Goal: Information Seeking & Learning: Learn about a topic

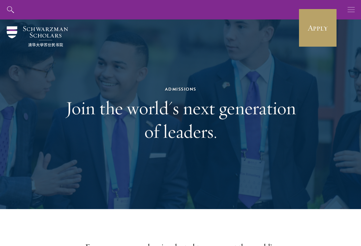
click at [349, 8] on icon "button" at bounding box center [350, 9] width 7 height 19
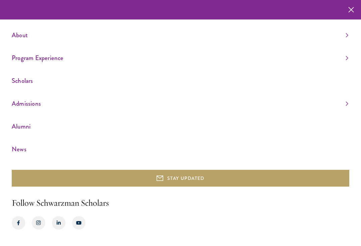
click at [35, 107] on link "Admissions" at bounding box center [180, 103] width 336 height 11
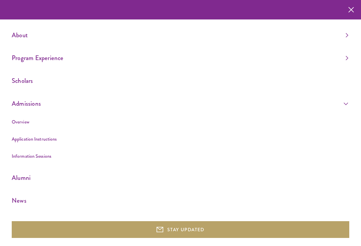
click at [22, 84] on link "Scholars" at bounding box center [180, 80] width 336 height 11
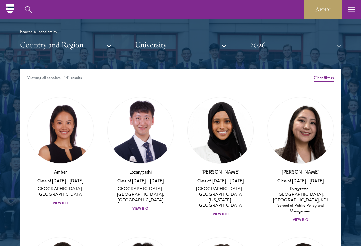
click at [178, 47] on button "University" at bounding box center [180, 45] width 91 height 14
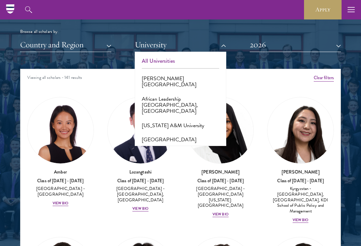
click at [186, 61] on button "All Universities" at bounding box center [180, 61] width 87 height 14
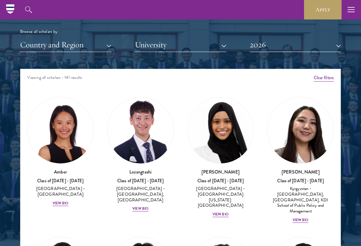
click at [170, 48] on button "University" at bounding box center [180, 45] width 91 height 14
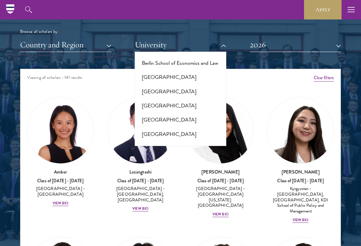
scroll to position [592, 0]
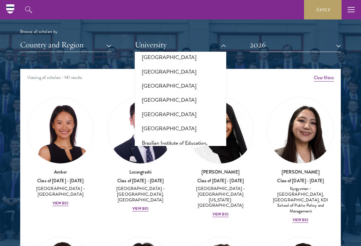
click at [176, 183] on button "[GEOGRAPHIC_DATA]" at bounding box center [180, 190] width 87 height 14
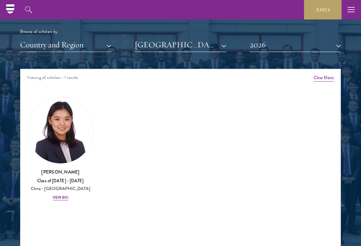
click at [195, 41] on button "[GEOGRAPHIC_DATA]" at bounding box center [180, 45] width 91 height 14
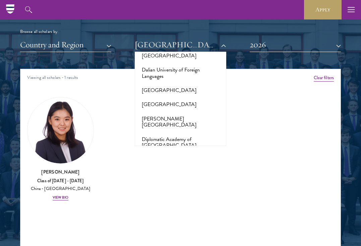
scroll to position [1185, 0]
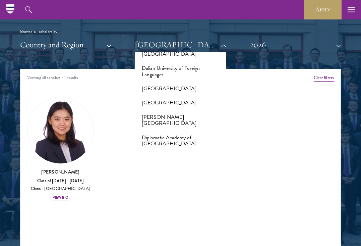
click at [157, 199] on button "[GEOGRAPHIC_DATA]" at bounding box center [180, 206] width 87 height 14
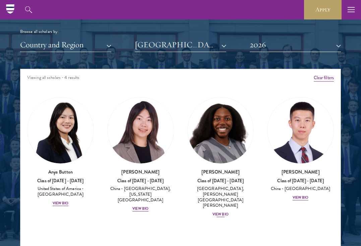
click at [222, 198] on div "[PERSON_NAME] Class of [DATE] - [DATE] [GEOGRAPHIC_DATA] - [GEOGRAPHIC_DATA], […" at bounding box center [220, 192] width 67 height 49
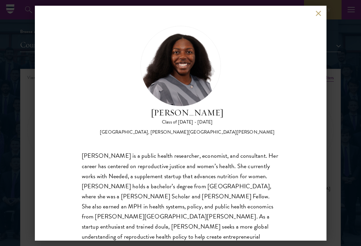
click at [318, 10] on div "[PERSON_NAME] Class of [DATE] - [DATE] [GEOGRAPHIC_DATA] - [GEOGRAPHIC_DATA], […" at bounding box center [180, 123] width 291 height 234
click at [318, 13] on button at bounding box center [319, 14] width 6 height 6
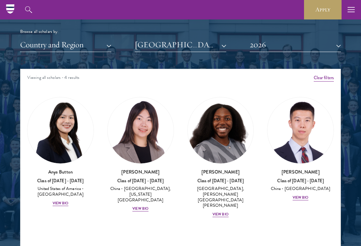
click at [179, 52] on div "Scholar Directory Congratulations and welcome to the Schwarzman Scholars Class …" at bounding box center [180, 103] width 321 height 334
click at [178, 49] on button "[GEOGRAPHIC_DATA]" at bounding box center [180, 45] width 91 height 14
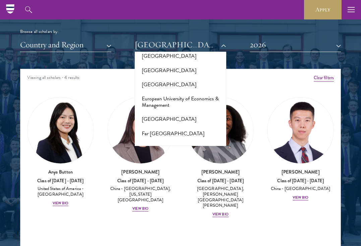
scroll to position [1428, 0]
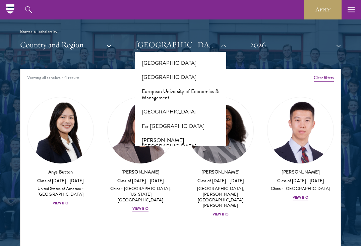
click at [172, 228] on button "[GEOGRAPHIC_DATA]" at bounding box center [180, 235] width 87 height 14
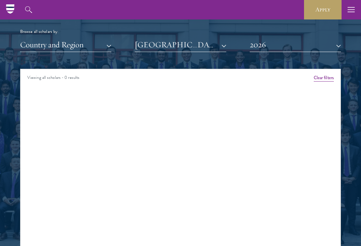
click at [162, 44] on button "[GEOGRAPHIC_DATA]" at bounding box center [180, 45] width 91 height 14
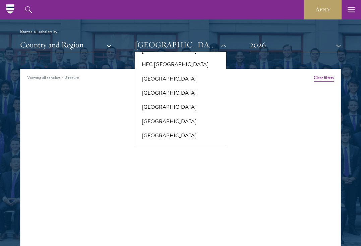
scroll to position [1838, 0]
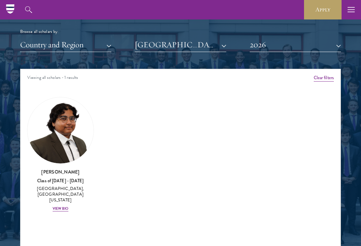
click at [166, 39] on button "[GEOGRAPHIC_DATA], [GEOGRAPHIC_DATA][US_STATE]" at bounding box center [180, 45] width 91 height 14
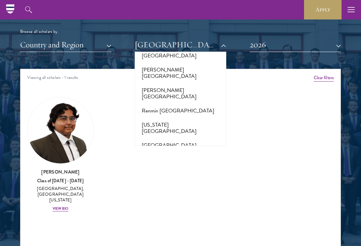
scroll to position [3831, 0]
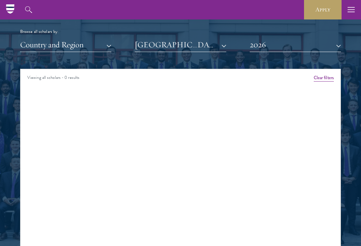
click at [188, 49] on button "[GEOGRAPHIC_DATA]" at bounding box center [180, 45] width 91 height 14
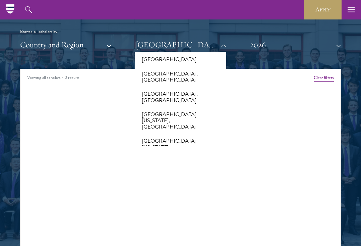
scroll to position [7008, 0]
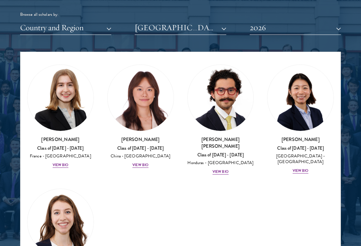
scroll to position [15, 0]
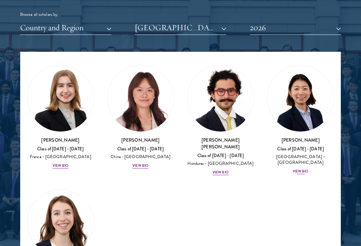
click at [301, 164] on div "[PERSON_NAME] Class of [DATE] - [DATE] [GEOGRAPHIC_DATA] - [GEOGRAPHIC_DATA] Vi…" at bounding box center [300, 155] width 67 height 38
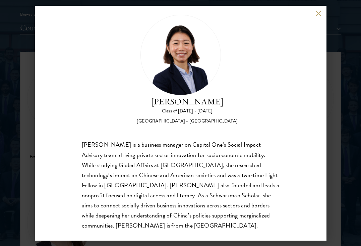
scroll to position [11, 0]
click at [201, 163] on div "[PERSON_NAME] is a business manager on Capital One’s Social Impact Advisory tea…" at bounding box center [181, 185] width 198 height 90
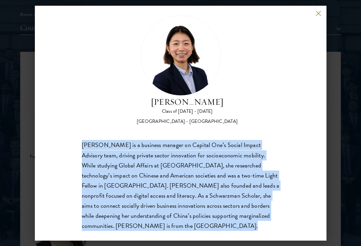
click at [201, 163] on div "[PERSON_NAME] is a business manager on Capital One’s Social Impact Advisory tea…" at bounding box center [181, 185] width 198 height 90
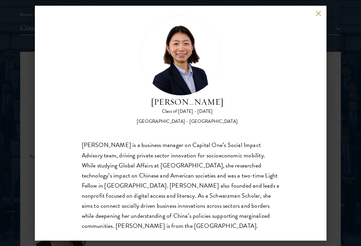
click at [314, 6] on div "[PERSON_NAME] Class of [DATE] - [DATE] [GEOGRAPHIC_DATA] - [GEOGRAPHIC_DATA] [P…" at bounding box center [180, 123] width 291 height 234
click at [316, 18] on div "[PERSON_NAME] Class of [DATE] - [DATE] [GEOGRAPHIC_DATA] - [GEOGRAPHIC_DATA] [P…" at bounding box center [180, 123] width 291 height 234
click at [318, 13] on button at bounding box center [319, 14] width 6 height 6
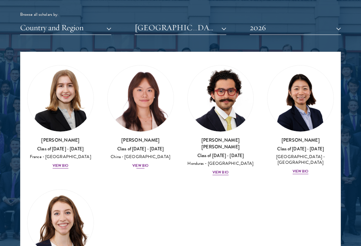
click at [143, 158] on div "[PERSON_NAME] Class of [DATE] - [DATE] [GEOGRAPHIC_DATA] - [GEOGRAPHIC_DATA] Vi…" at bounding box center [140, 152] width 67 height 32
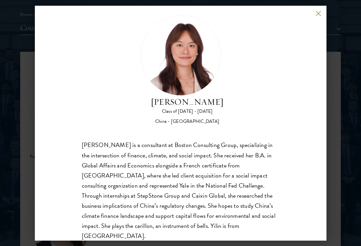
scroll to position [12, 0]
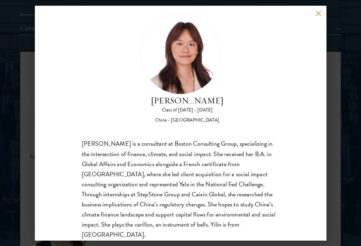
click at [318, 13] on button at bounding box center [319, 14] width 6 height 6
